Goal: Information Seeking & Learning: Compare options

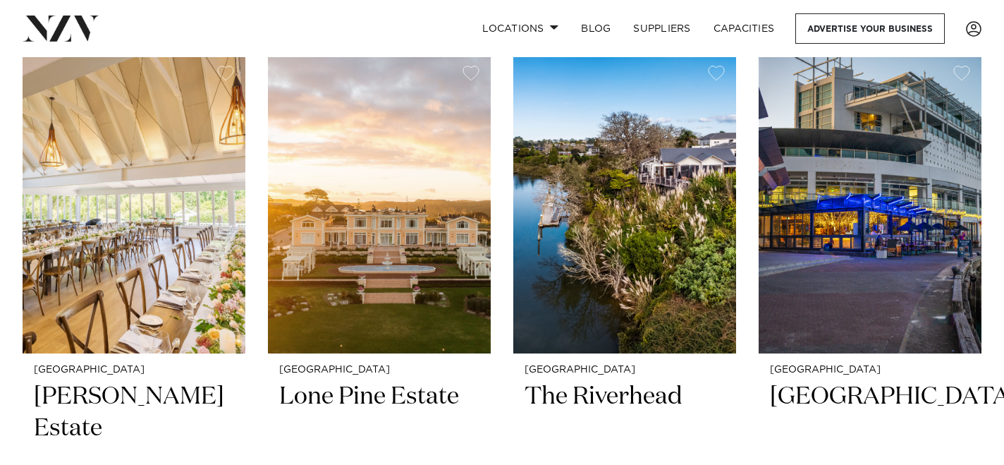
scroll to position [350, 0]
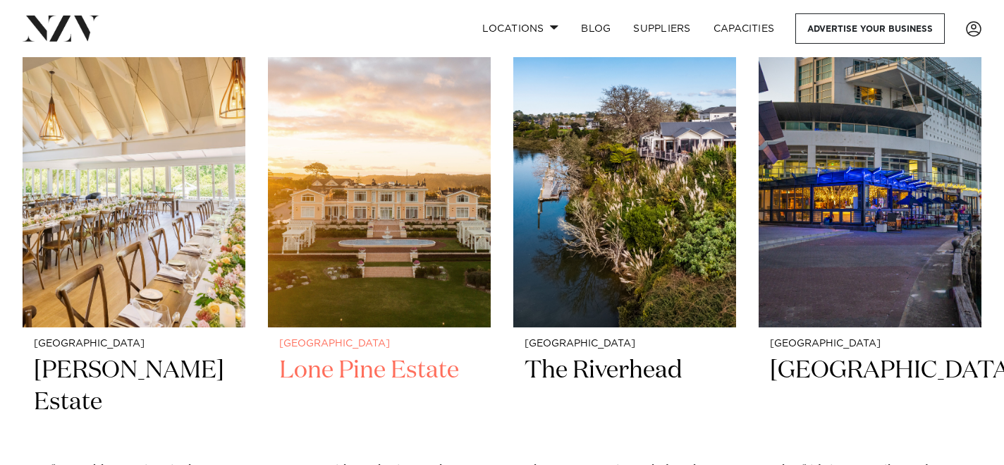
click at [375, 188] on img at bounding box center [379, 177] width 223 height 299
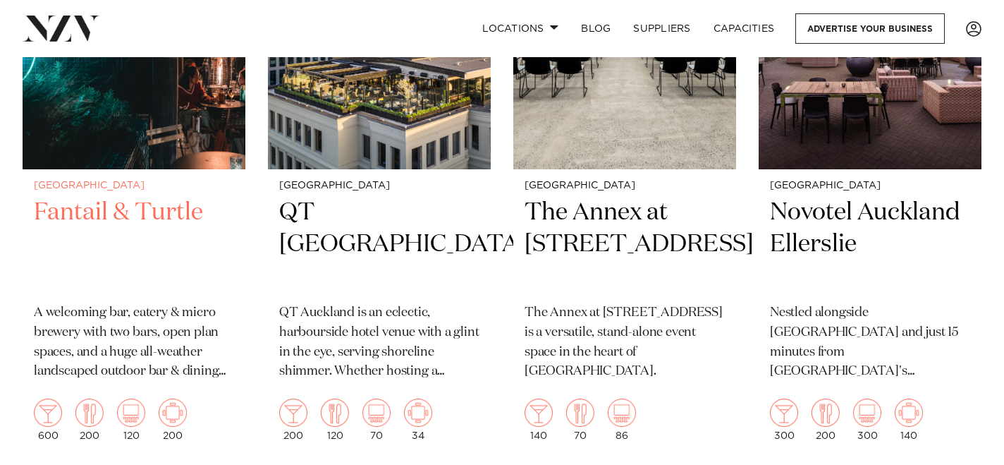
scroll to position [1114, 0]
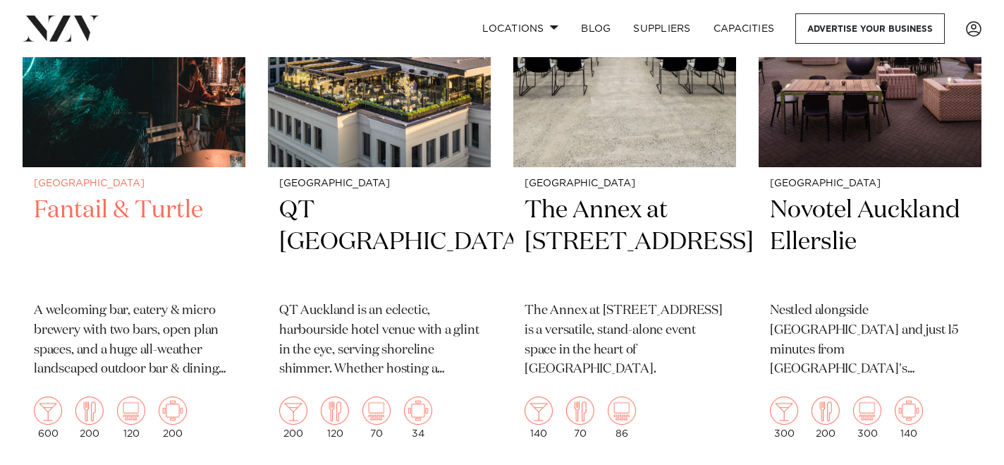
click at [145, 210] on h2 "Fantail & Turtle" at bounding box center [134, 242] width 200 height 95
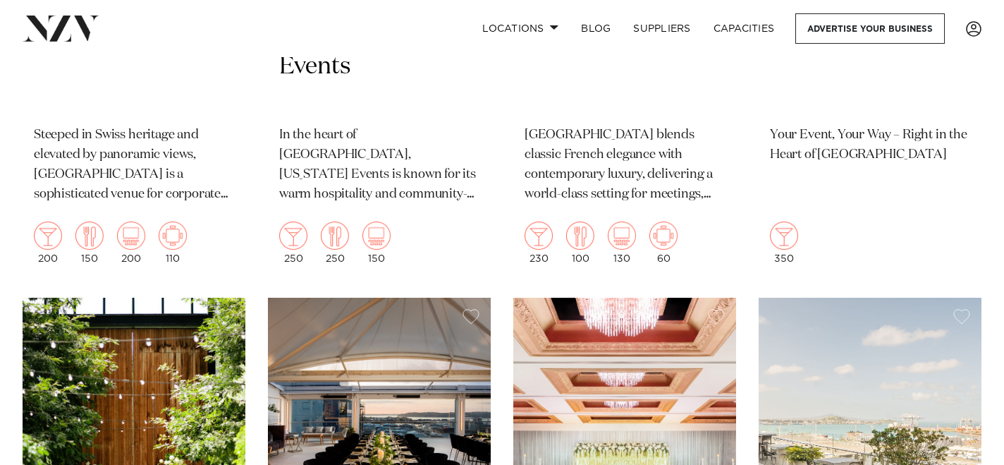
scroll to position [3961, 0]
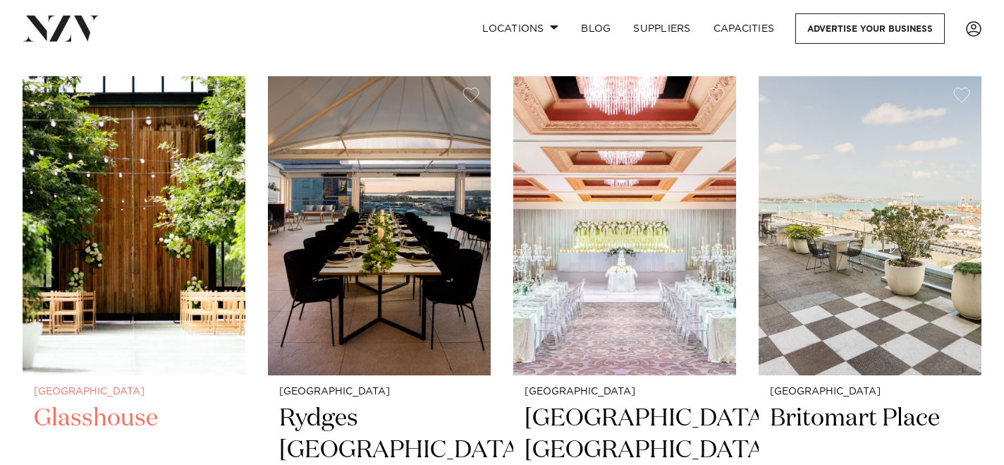
click at [104, 403] on h2 "Glasshouse" at bounding box center [134, 450] width 200 height 95
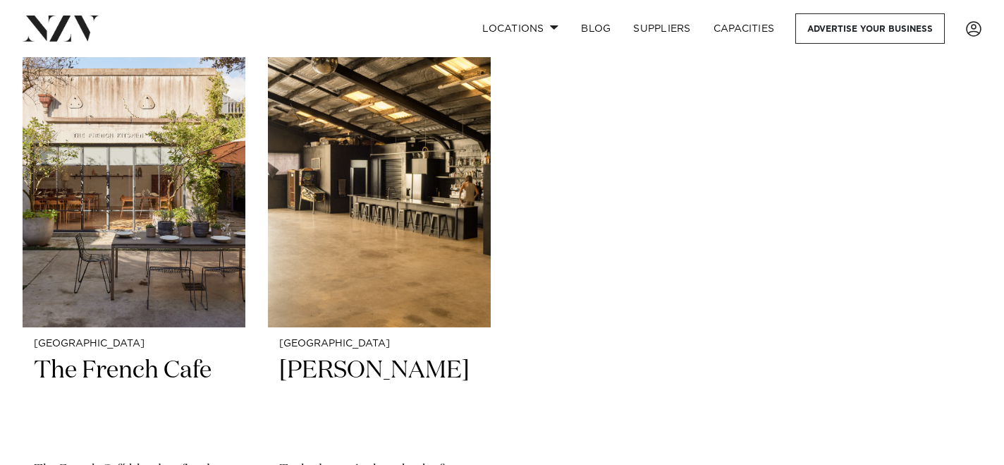
scroll to position [7649, 0]
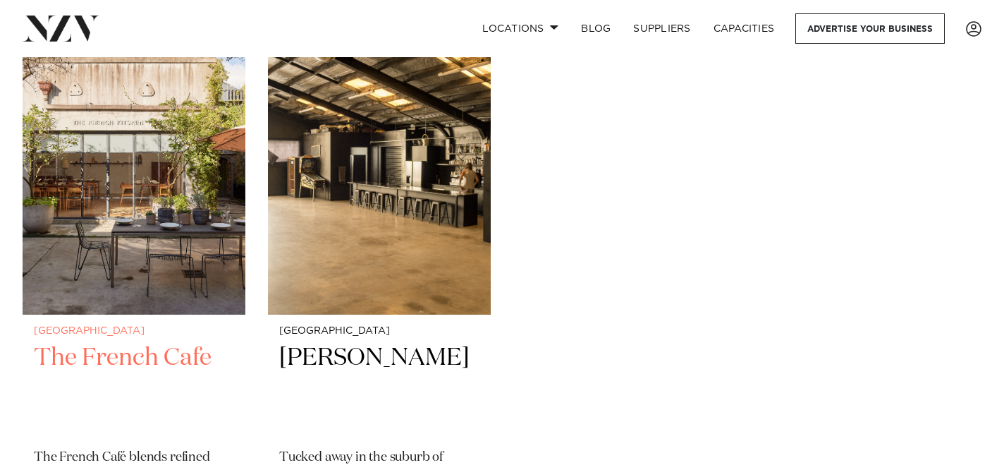
click at [87, 342] on h2 "The French Cafe" at bounding box center [134, 389] width 200 height 95
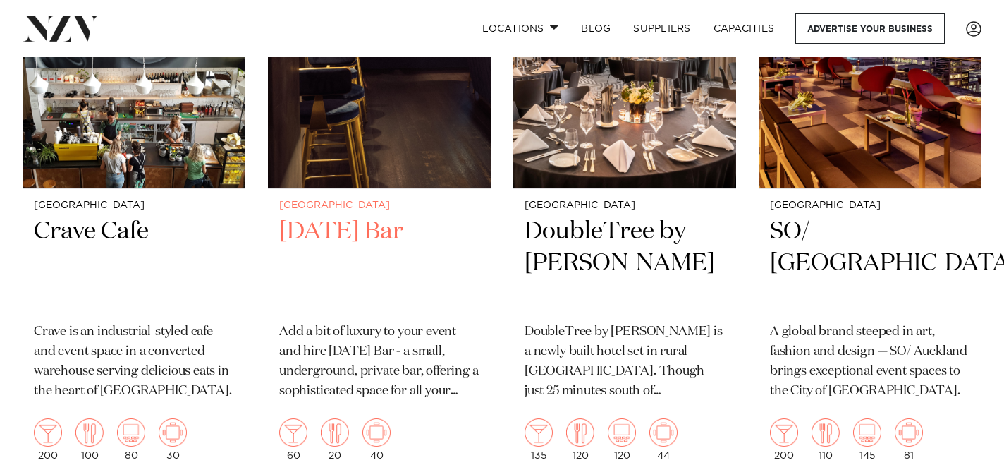
scroll to position [7172, 0]
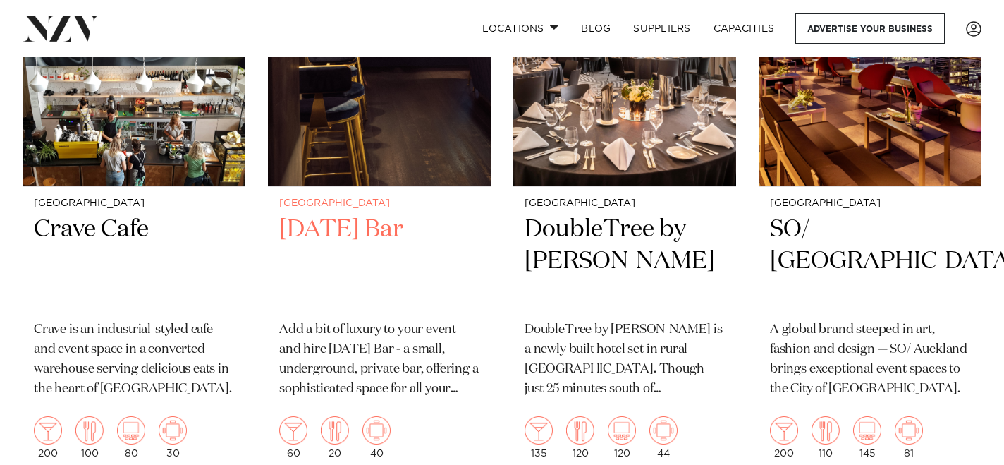
click at [339, 214] on h2 "Thursday Bar" at bounding box center [379, 261] width 200 height 95
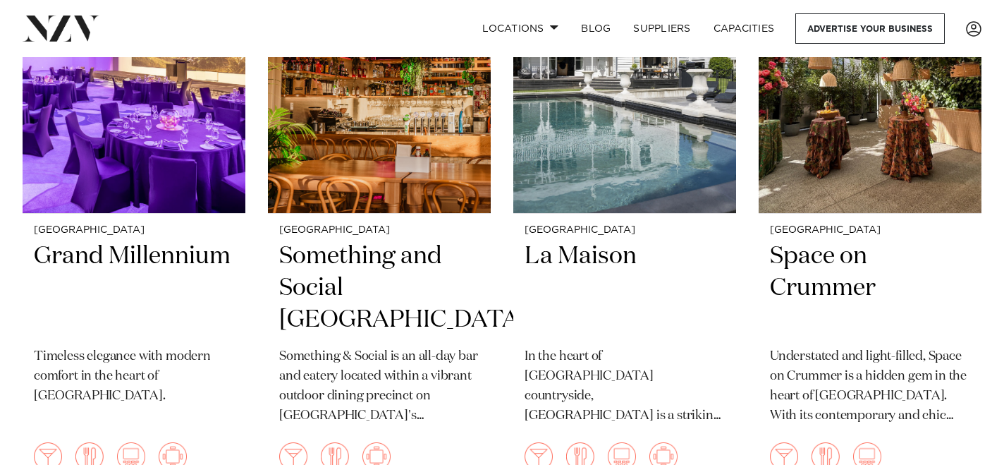
scroll to position [6550, 0]
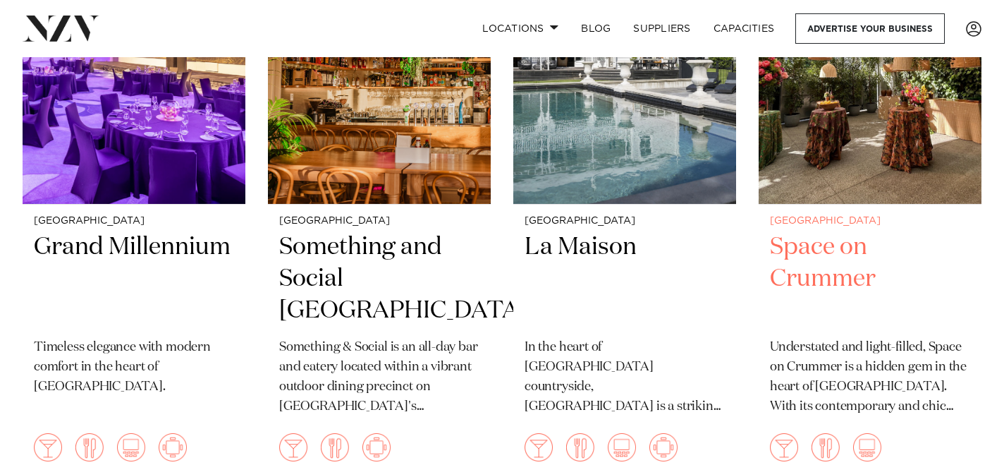
click at [834, 231] on h2 "Space on Crummer" at bounding box center [870, 278] width 200 height 95
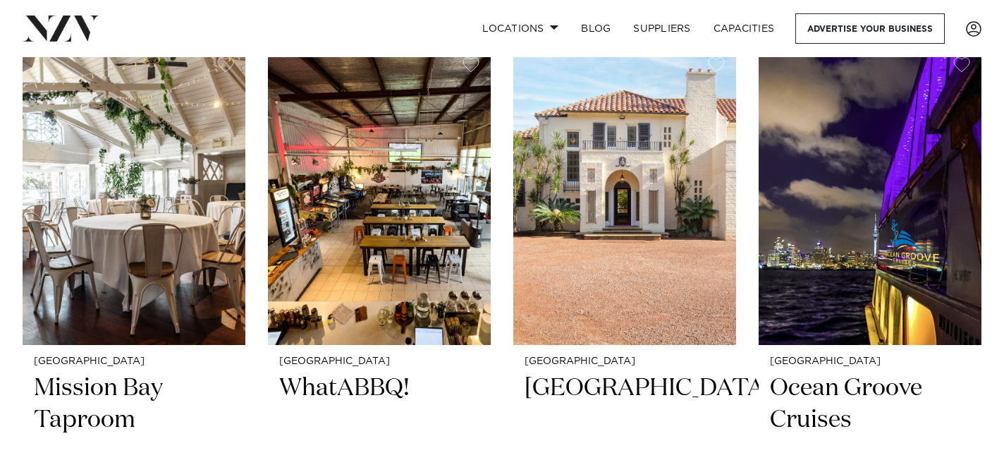
scroll to position [5209, 0]
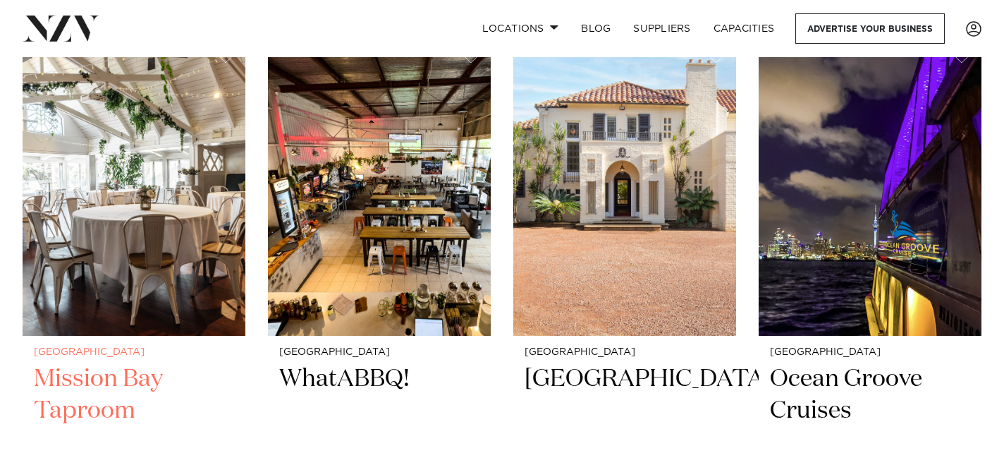
click at [107, 231] on img at bounding box center [134, 186] width 223 height 299
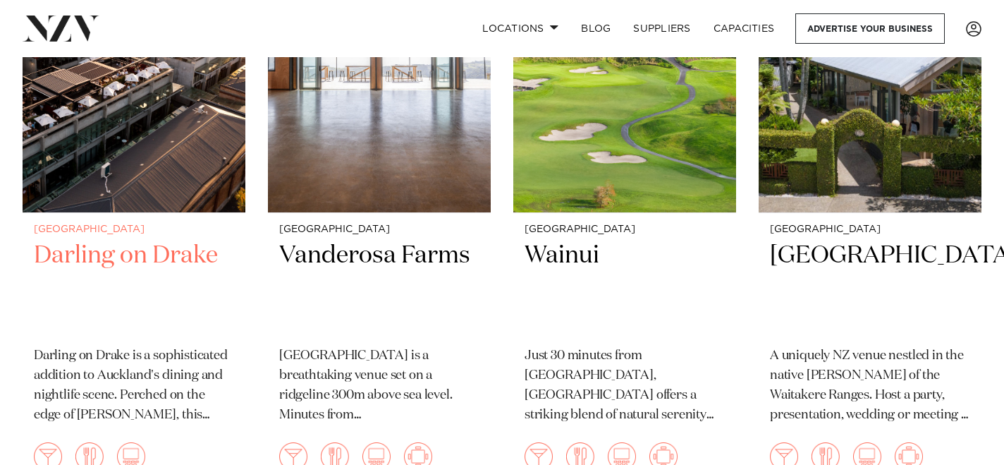
scroll to position [2918, 0]
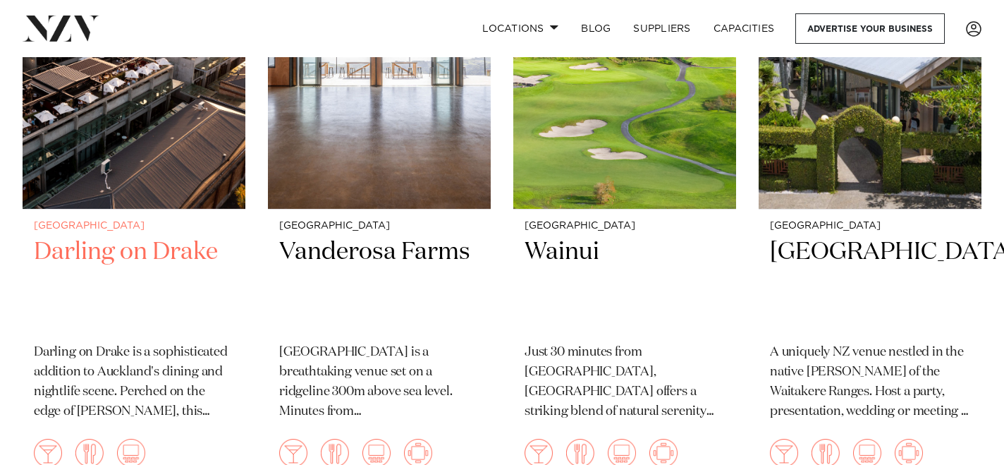
click at [126, 236] on h2 "Darling on Drake" at bounding box center [134, 283] width 200 height 95
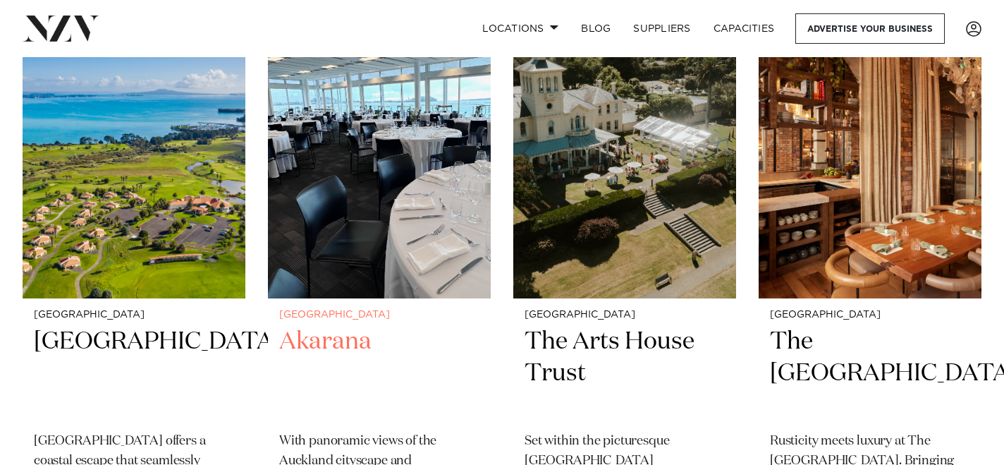
scroll to position [4683, 0]
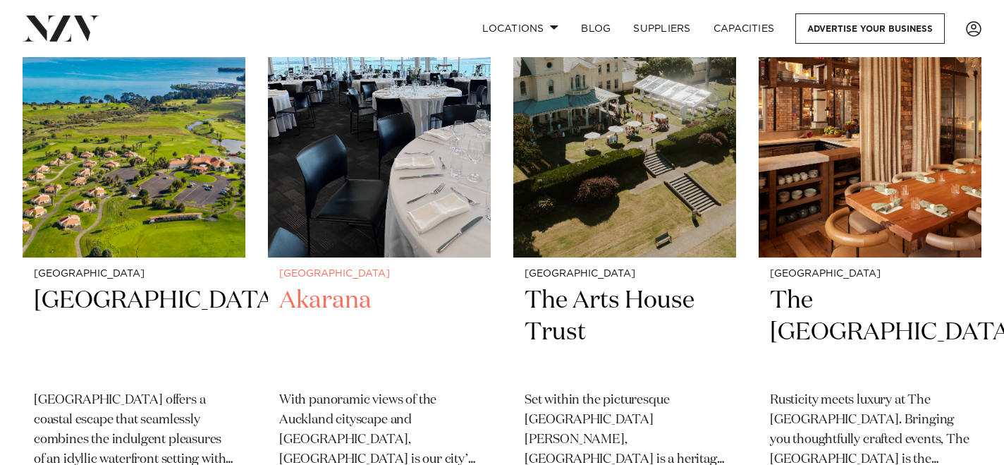
click at [404, 151] on img at bounding box center [379, 107] width 223 height 299
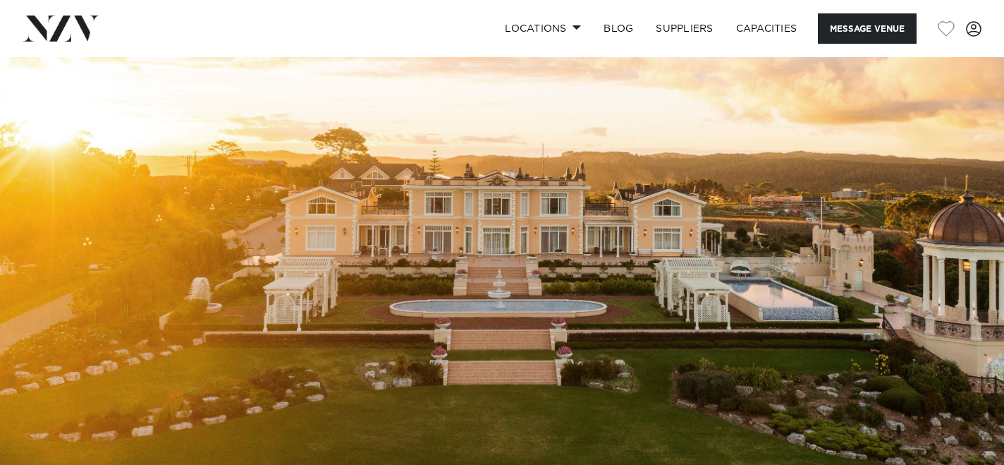
scroll to position [45, 0]
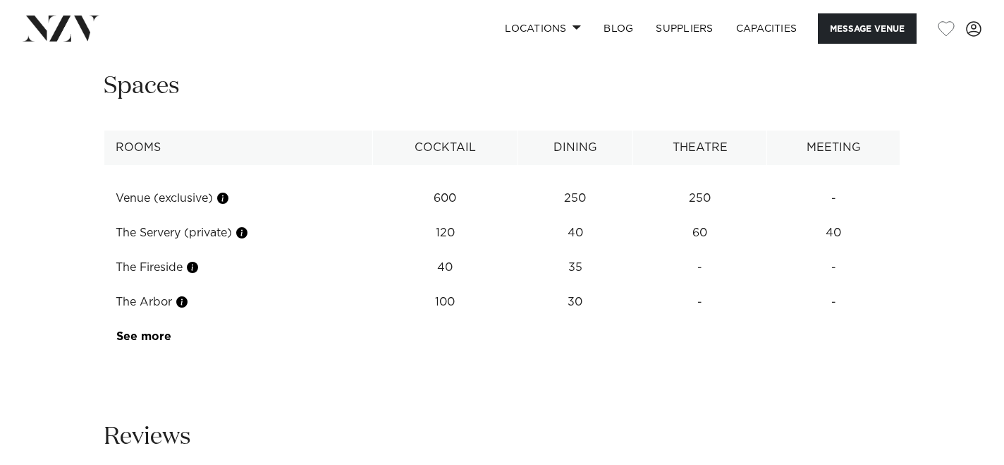
scroll to position [1914, 0]
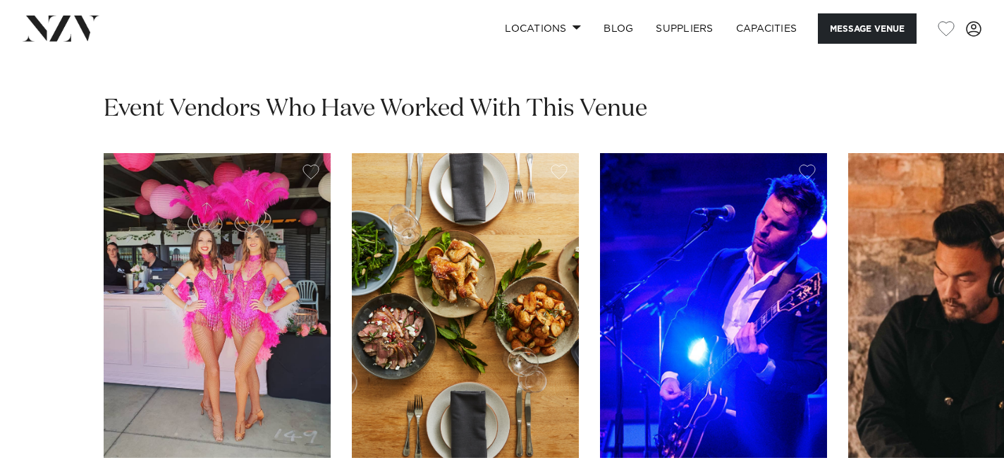
scroll to position [2015, 0]
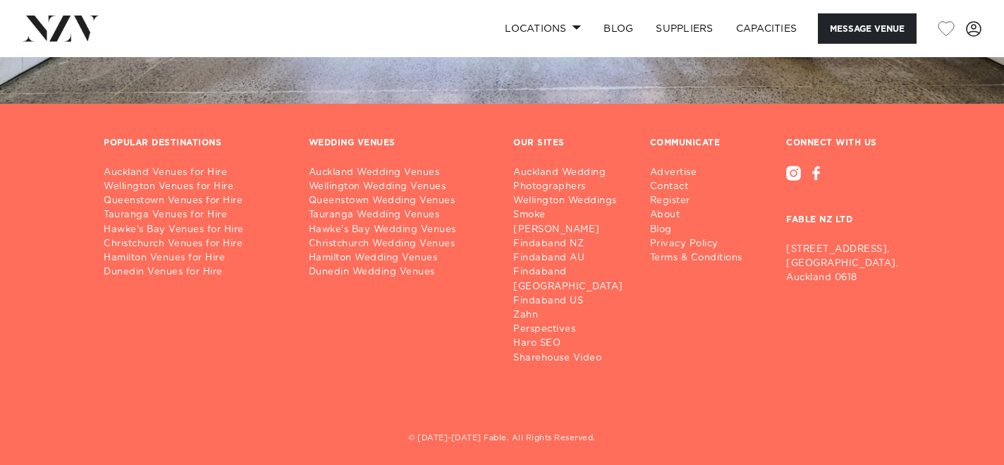
scroll to position [2407, 0]
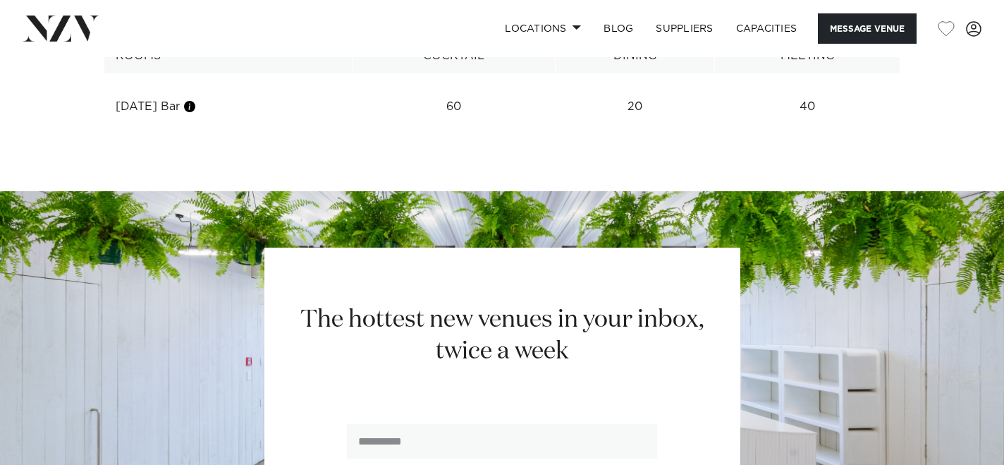
scroll to position [1818, 0]
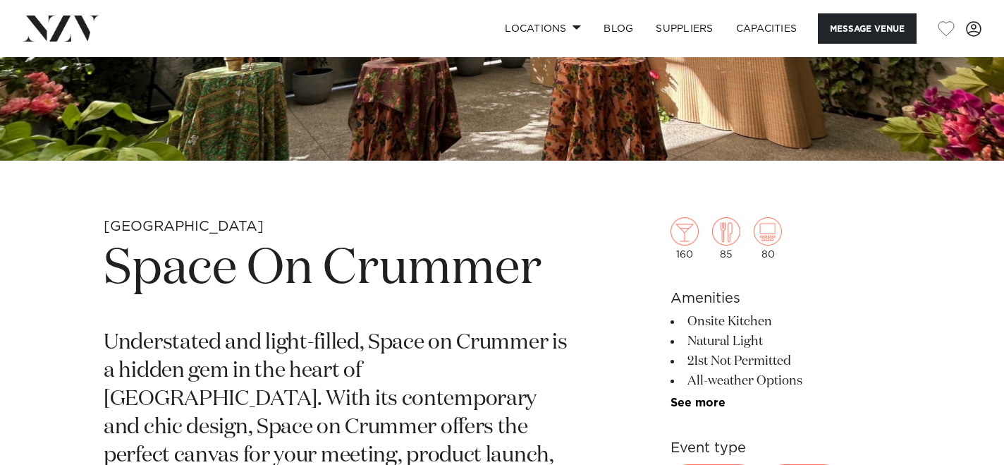
scroll to position [378, 0]
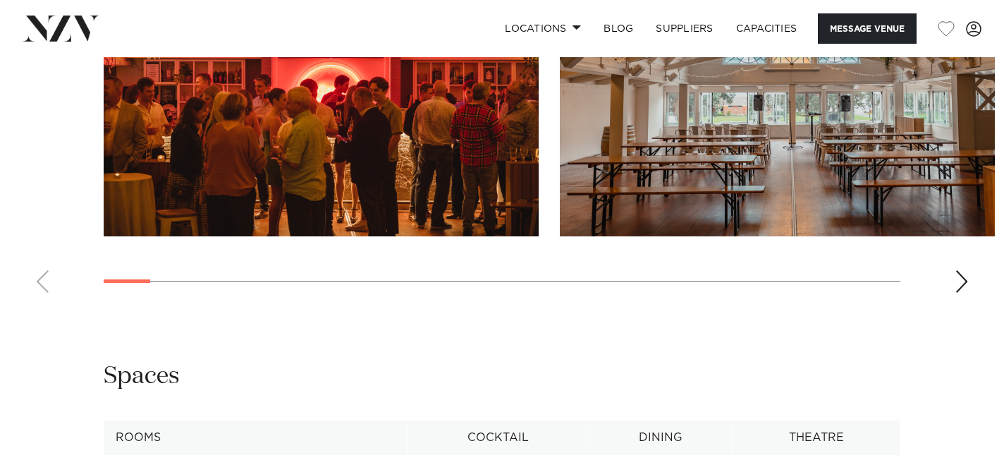
scroll to position [1534, 0]
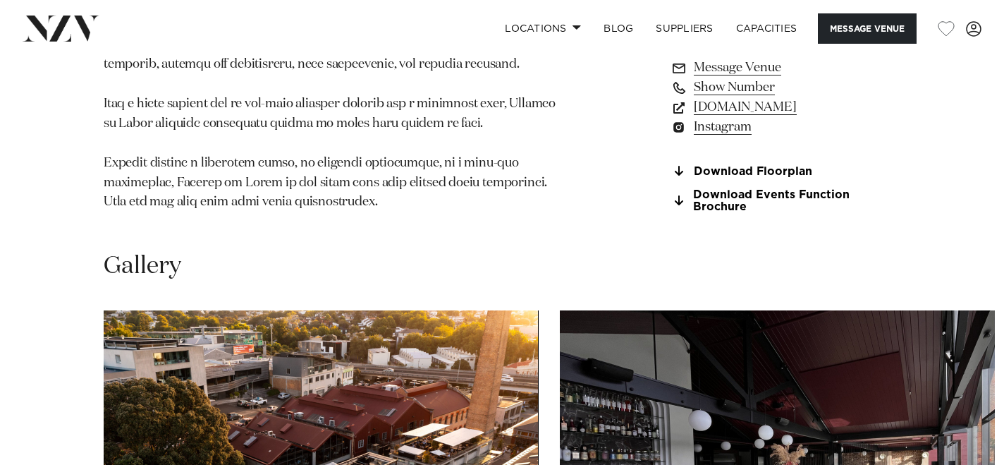
scroll to position [1119, 0]
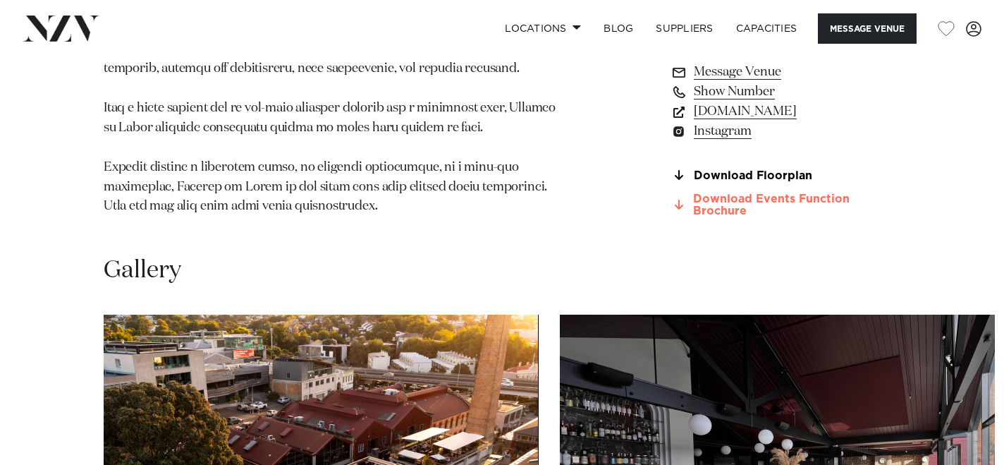
click at [711, 214] on link "Download Events Function Brochure" at bounding box center [786, 205] width 230 height 24
click at [707, 141] on link "Instagram" at bounding box center [786, 131] width 230 height 20
